Goal: Navigation & Orientation: Find specific page/section

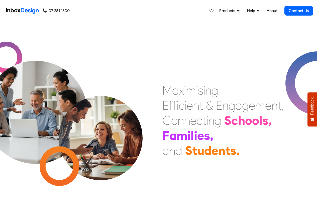
click at [272, 11] on link "About" at bounding box center [272, 11] width 14 height 10
